Goal: Information Seeking & Learning: Learn about a topic

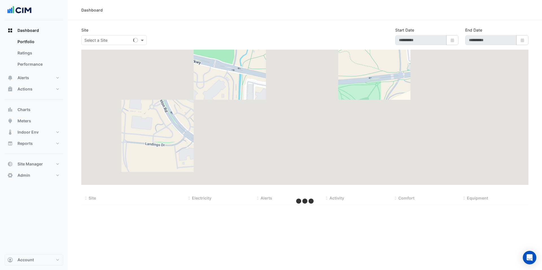
type input "**********"
select select "***"
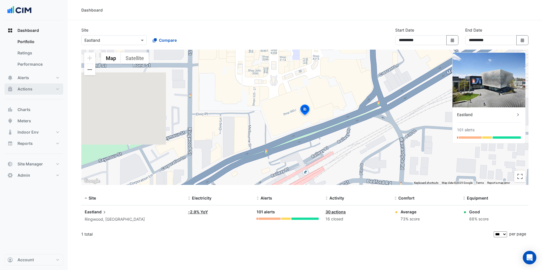
click at [32, 86] on span "Actions" at bounding box center [25, 89] width 15 height 6
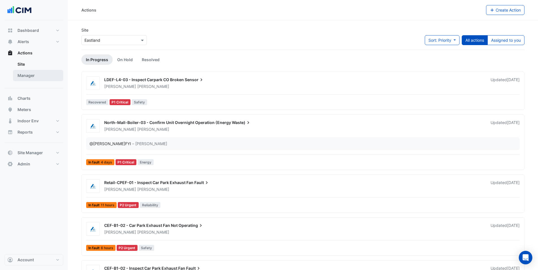
click at [35, 74] on link "Manager" at bounding box center [38, 75] width 50 height 11
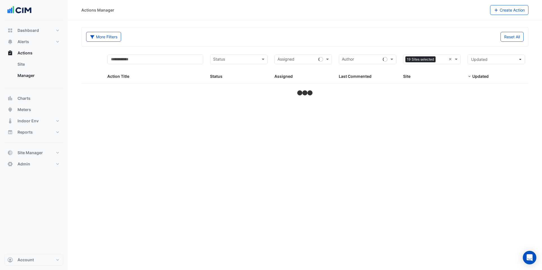
select select "***"
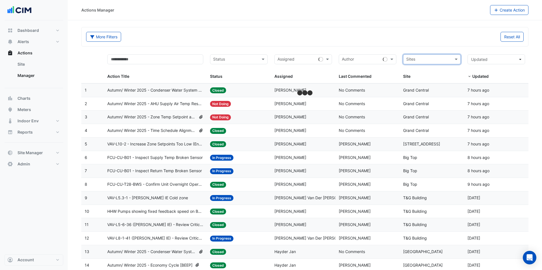
click at [423, 59] on input "text" at bounding box center [428, 60] width 45 height 6
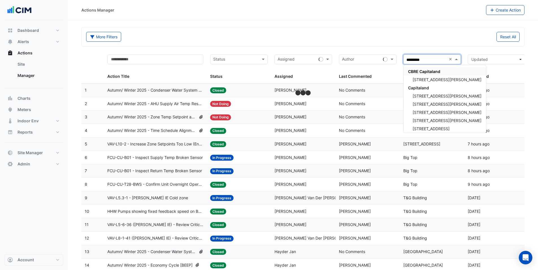
type input "**********"
click at [428, 88] on span "Capitaland" at bounding box center [418, 88] width 21 height 5
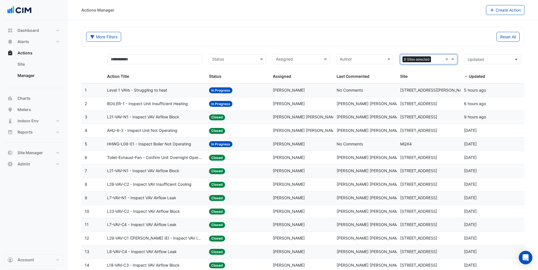
click at [434, 60] on input "text" at bounding box center [438, 60] width 10 height 6
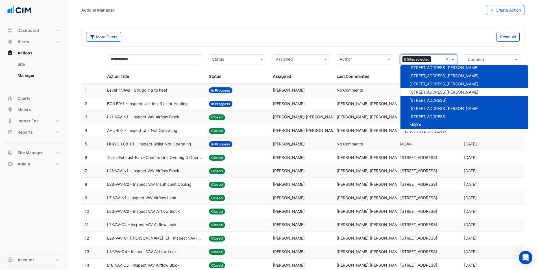
scroll to position [2631, 0]
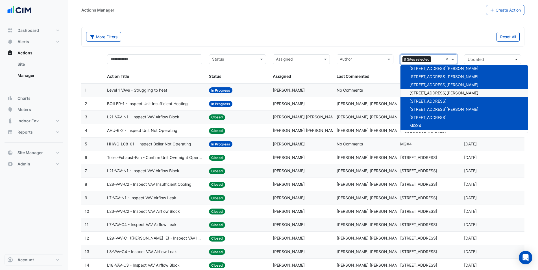
click at [434, 93] on span "120 Spencer Street" at bounding box center [443, 93] width 69 height 5
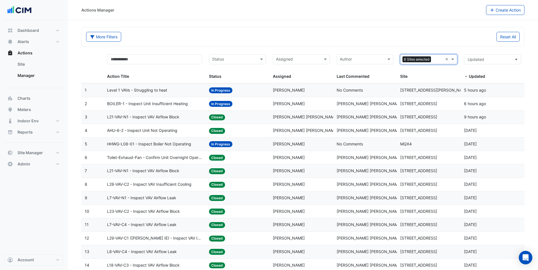
click at [435, 59] on input "text" at bounding box center [438, 60] width 10 height 6
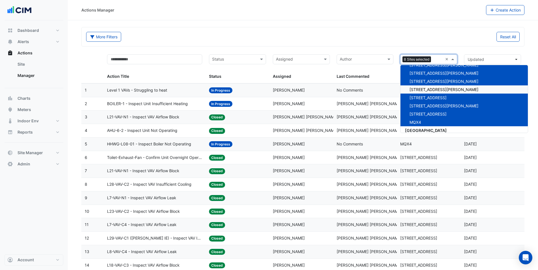
scroll to position [2635, 0]
click at [436, 58] on input "text" at bounding box center [438, 60] width 10 height 6
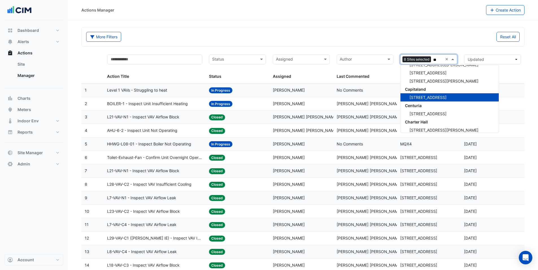
type input "***"
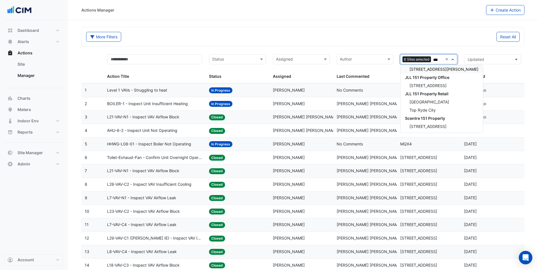
click at [418, 69] on span "1 Peters Avenue" at bounding box center [443, 69] width 69 height 5
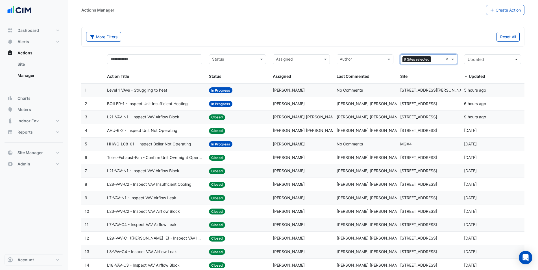
click at [437, 59] on input "text" at bounding box center [438, 60] width 10 height 6
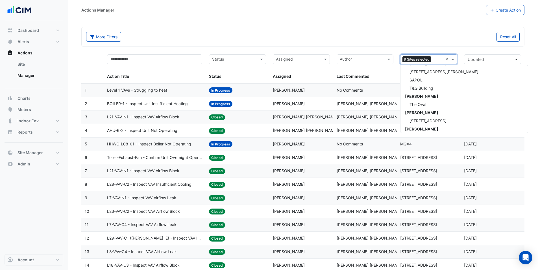
scroll to position [5545, 0]
click at [435, 58] on input "text" at bounding box center [438, 60] width 10 height 6
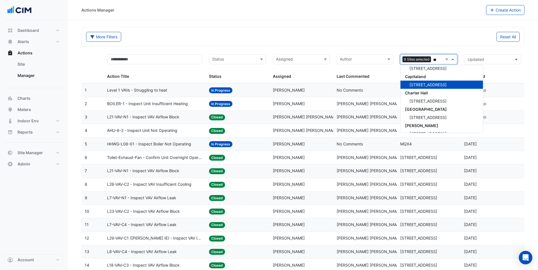
scroll to position [21, 0]
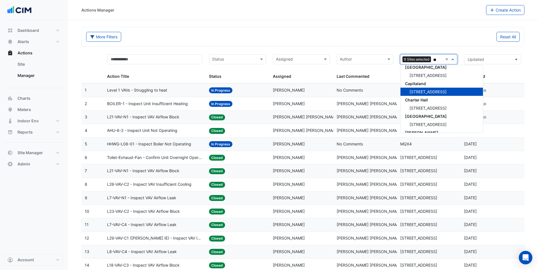
click at [435, 92] on span "66 Goulburn Street" at bounding box center [427, 91] width 37 height 5
type input "**"
click at [376, 31] on div "More Filters Reset All" at bounding box center [303, 36] width 442 height 19
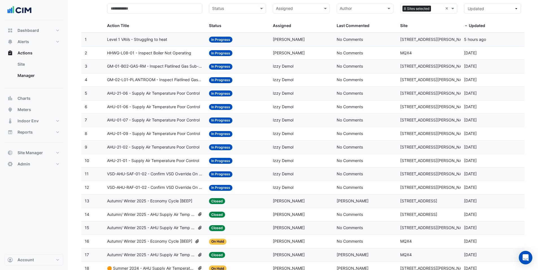
scroll to position [51, 0]
click at [435, 9] on input "text" at bounding box center [438, 9] width 10 height 6
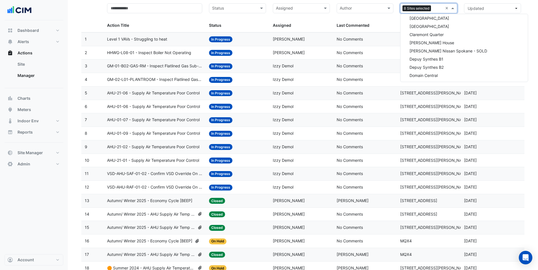
scroll to position [10515, 0]
click at [437, 7] on input "text" at bounding box center [438, 9] width 10 height 6
click at [436, 8] on input "text" at bounding box center [438, 9] width 10 height 6
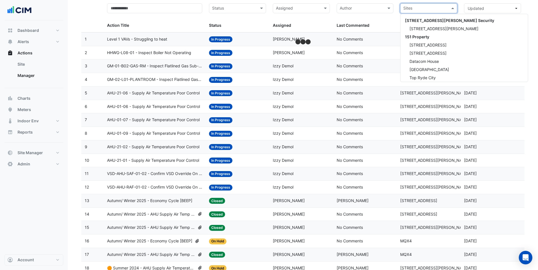
click at [432, 9] on input "text" at bounding box center [425, 9] width 44 height 6
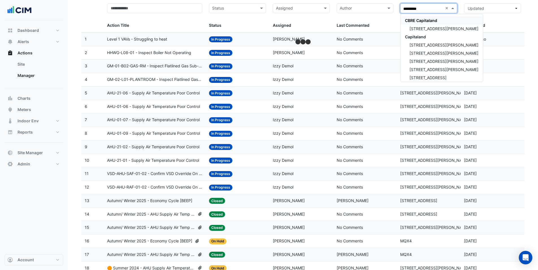
type input "**********"
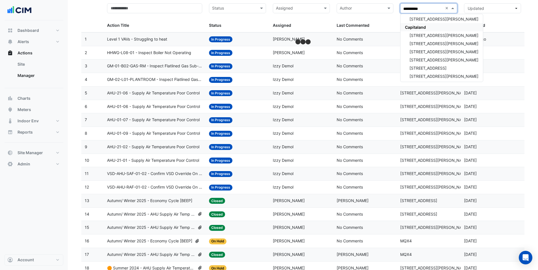
scroll to position [16, 0]
click at [425, 37] on span "100 Wickham St" at bounding box center [443, 37] width 69 height 5
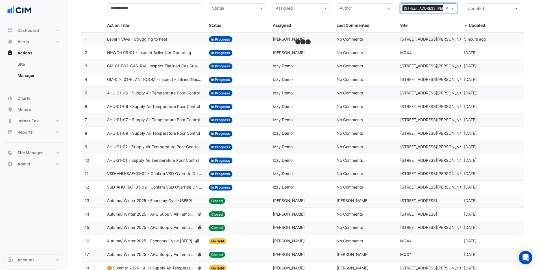
click at [468, 7] on input "text" at bounding box center [468, 9] width 0 height 6
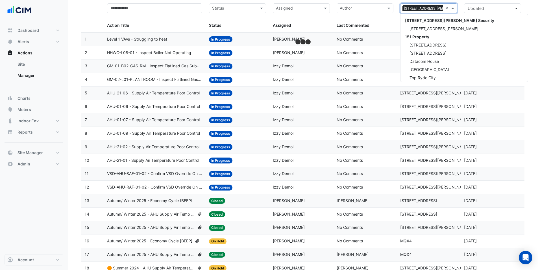
scroll to position [2639, 0]
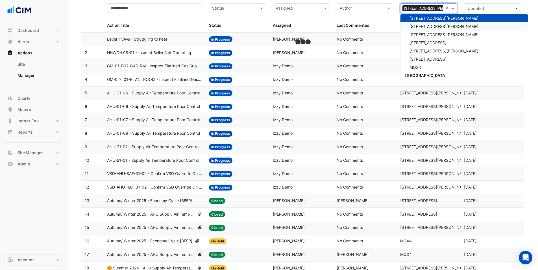
click at [428, 26] on span "108 Wickham St" at bounding box center [443, 26] width 69 height 5
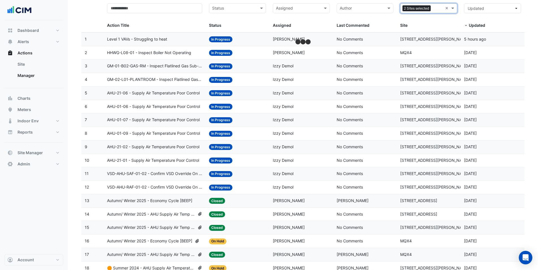
click at [436, 10] on input "text" at bounding box center [438, 9] width 10 height 6
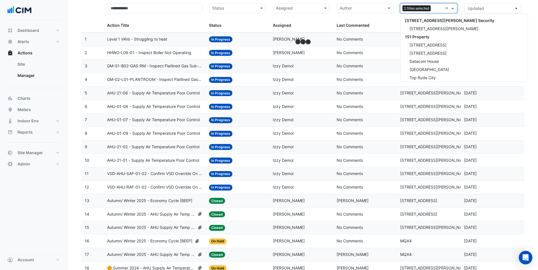
scroll to position [2647, 0]
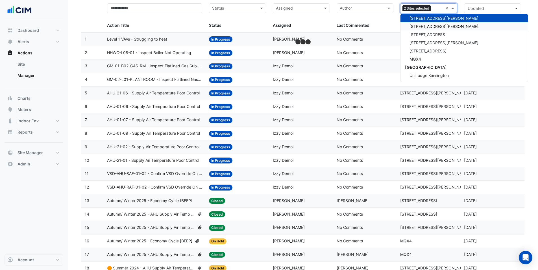
click at [427, 27] on span "120 Spencer Street" at bounding box center [443, 26] width 69 height 5
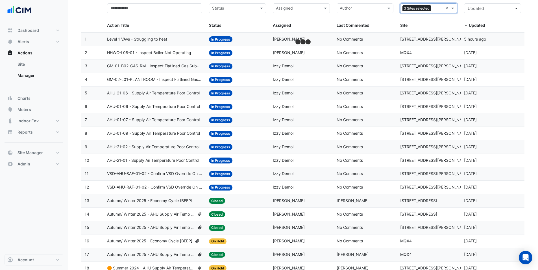
click at [436, 11] on input "text" at bounding box center [438, 9] width 10 height 6
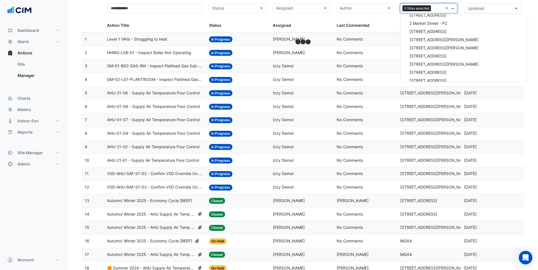
scroll to position [1295, 0]
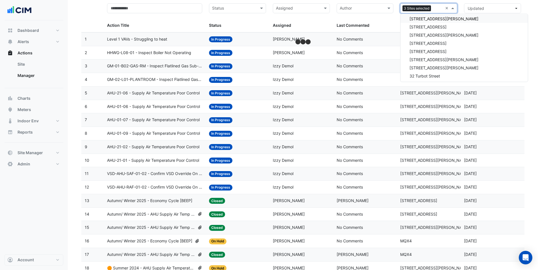
click at [435, 8] on input "text" at bounding box center [438, 9] width 10 height 6
click at [434, 7] on input "text" at bounding box center [438, 9] width 10 height 6
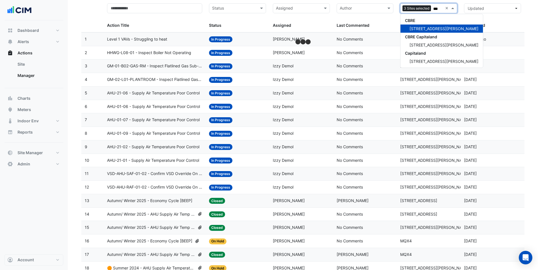
click at [418, 29] on span "120 Spencer Street" at bounding box center [443, 28] width 69 height 5
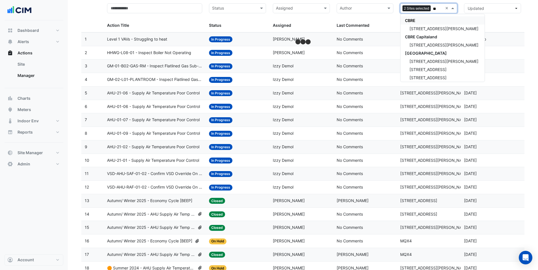
type input "*"
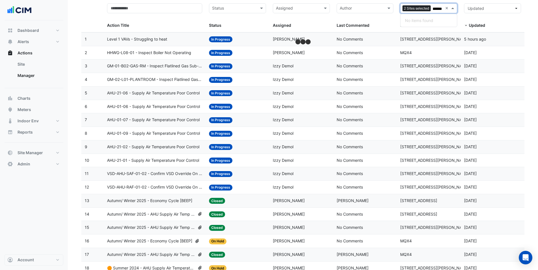
type input "******"
click at [435, 27] on span "3 Thomas Holt Drive" at bounding box center [443, 28] width 69 height 5
click at [434, 8] on input "text" at bounding box center [437, 9] width 9 height 6
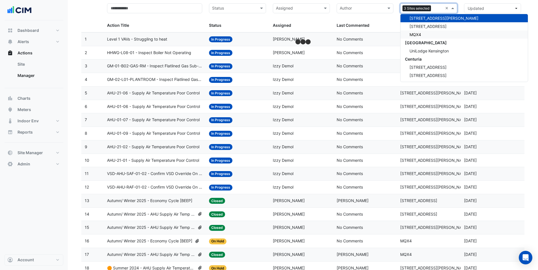
scroll to position [2670, 0]
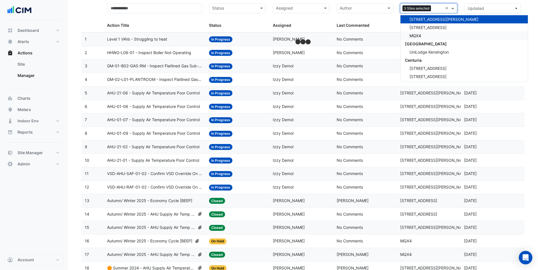
click at [427, 34] on div "MQX4" at bounding box center [463, 36] width 127 height 8
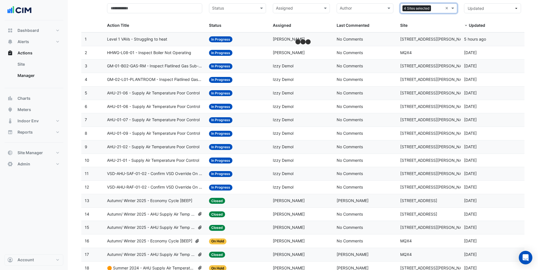
click at [436, 8] on input "text" at bounding box center [437, 9] width 9 height 6
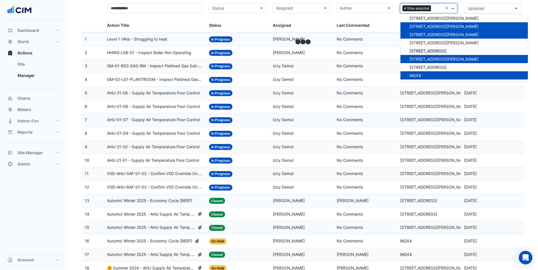
scroll to position [2626, 0]
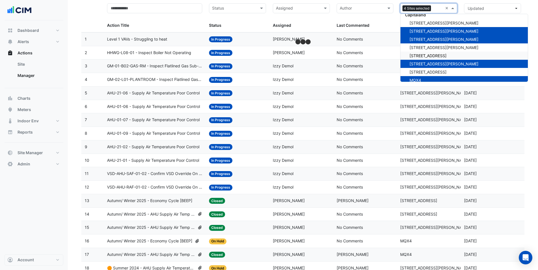
click at [432, 54] on span "197 - 201 Coward Street" at bounding box center [427, 55] width 37 height 5
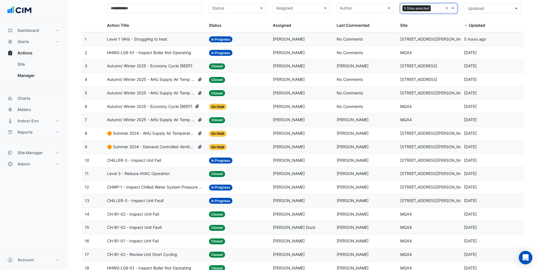
click at [434, 8] on input "text" at bounding box center [437, 9] width 9 height 6
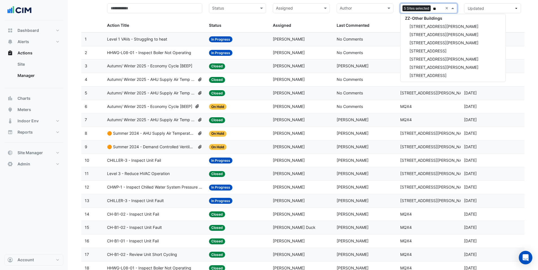
scroll to position [526, 0]
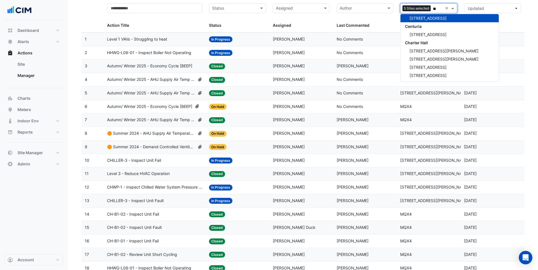
type input "***"
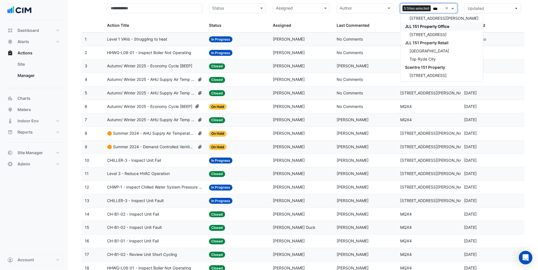
scroll to position [76, 0]
click at [428, 18] on span "1 Peters Avenue" at bounding box center [443, 18] width 69 height 5
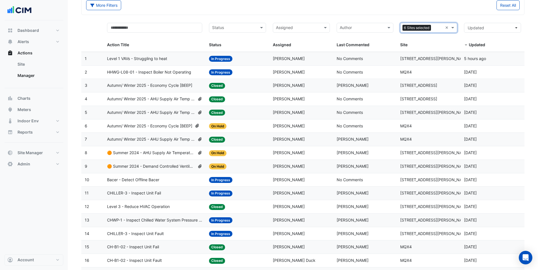
scroll to position [12, 0]
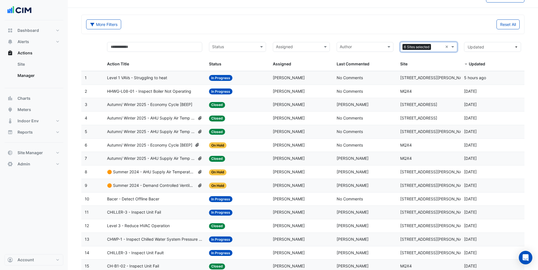
click at [438, 46] on input "text" at bounding box center [437, 47] width 9 height 6
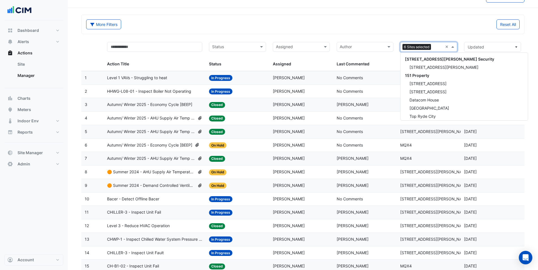
scroll to position [3507, 0]
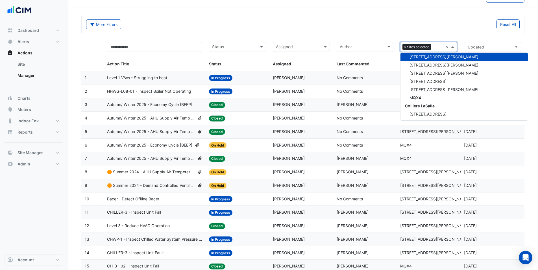
click at [419, 24] on div "Reset All" at bounding box center [413, 24] width 220 height 10
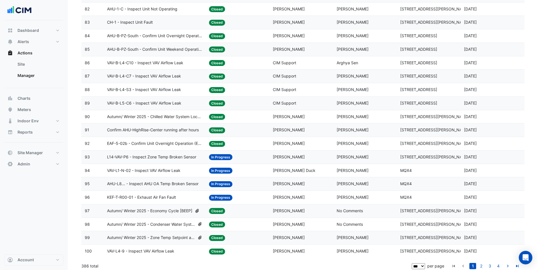
scroll to position [1176, 0]
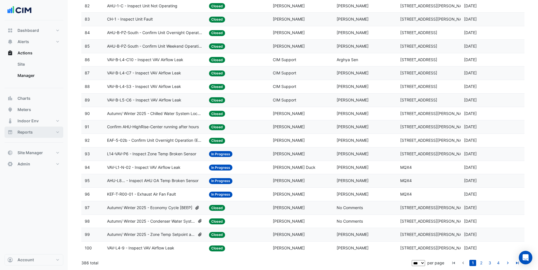
click at [27, 130] on span "Reports" at bounding box center [25, 133] width 15 height 6
select select "***"
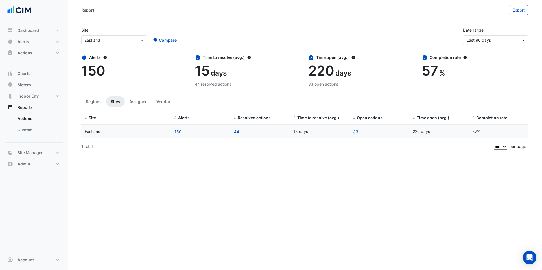
click at [119, 41] on input "text" at bounding box center [108, 41] width 48 height 6
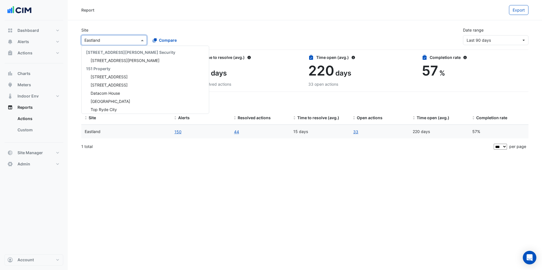
scroll to position [305, 0]
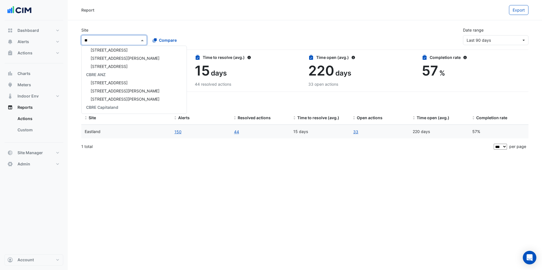
type input "***"
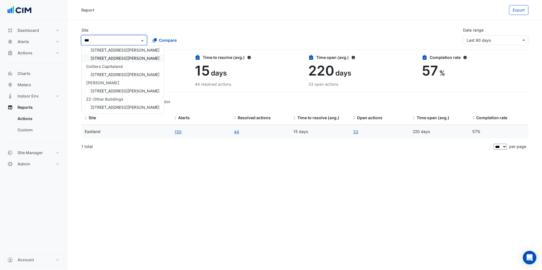
click at [105, 56] on span "100 Wickham St" at bounding box center [125, 58] width 69 height 5
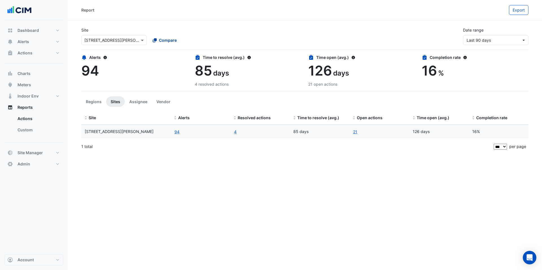
click at [158, 40] on div "Compare" at bounding box center [165, 40] width 24 height 6
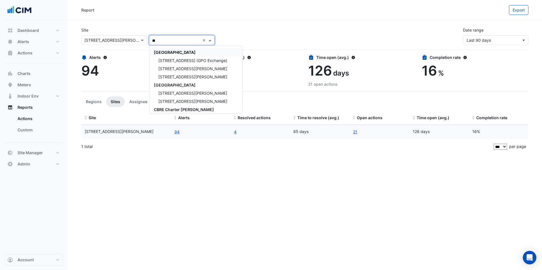
type input "***"
click at [167, 70] on span "Capitaland" at bounding box center [164, 68] width 21 height 5
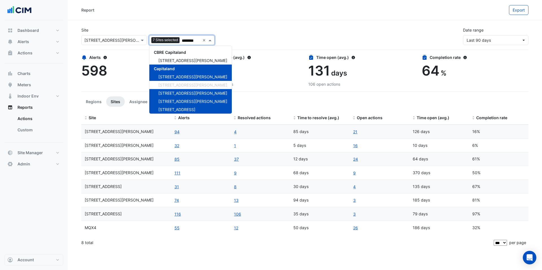
type input "********"
click at [243, 25] on div "Site Select a Site × 100 Wickham St Add sites to compare 7 Sites selected *****…" at bounding box center [305, 34] width 454 height 23
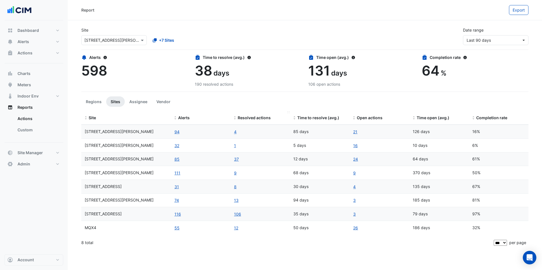
click at [239, 119] on span "Resolved actions" at bounding box center [254, 117] width 33 height 5
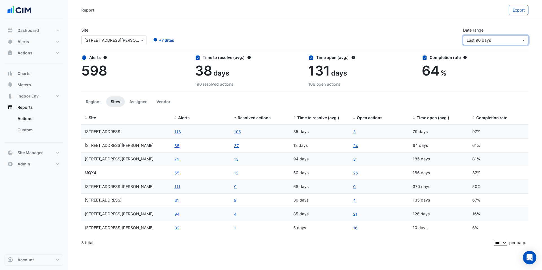
click at [484, 39] on span "Last 90 days" at bounding box center [479, 40] width 24 height 5
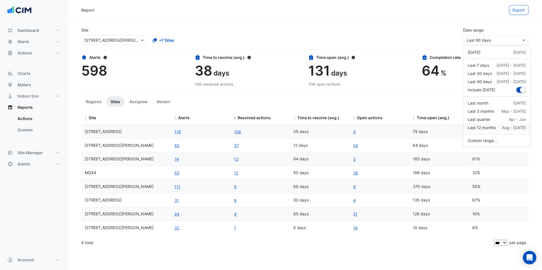
click at [488, 129] on div "Last 12 months" at bounding box center [482, 128] width 28 height 6
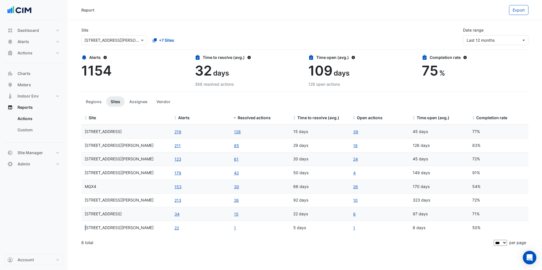
click at [86, 225] on div "100 Arthur Street" at bounding box center [126, 228] width 83 height 6
click at [86, 226] on span "100 Arthur Street" at bounding box center [119, 228] width 69 height 5
drag, startPoint x: 85, startPoint y: 227, endPoint x: 118, endPoint y: 229, distance: 33.7
click at [117, 228] on div "100 Arthur Street" at bounding box center [126, 228] width 83 height 6
click at [132, 236] on datatable-body "66 Goulburn Street 219 128 15 days 39 45 days 77% 100 Wickham St 211 85 29 days…" at bounding box center [304, 181] width 447 height 112
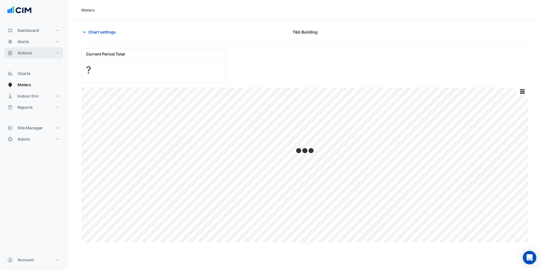
click at [30, 51] on span "Actions" at bounding box center [25, 53] width 15 height 6
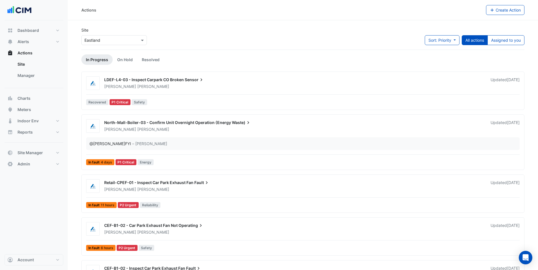
scroll to position [1, 0]
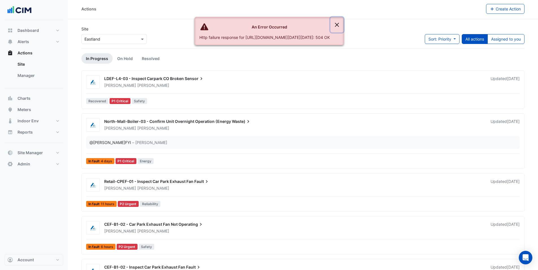
click at [343, 24] on button "Close" at bounding box center [336, 24] width 13 height 15
